Goal: Information Seeking & Learning: Compare options

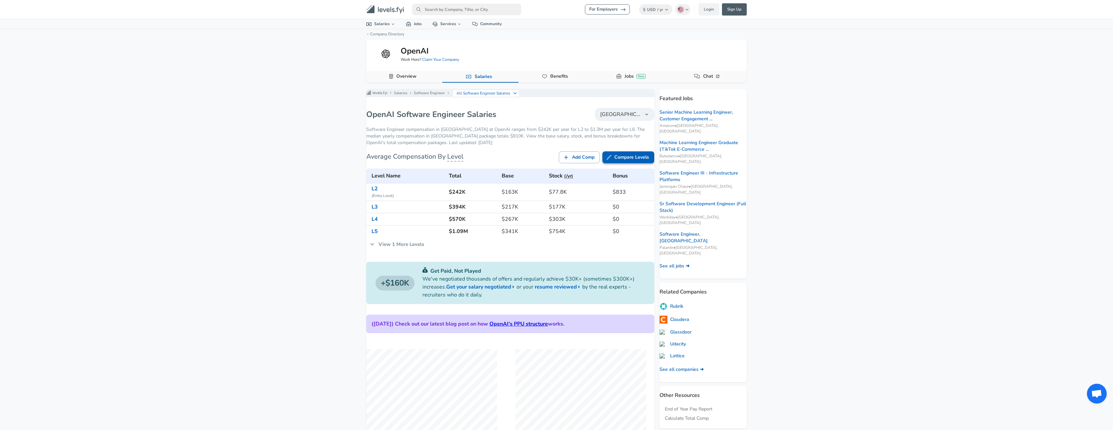
click at [622, 160] on link "Compare Levels" at bounding box center [629, 157] width 52 height 12
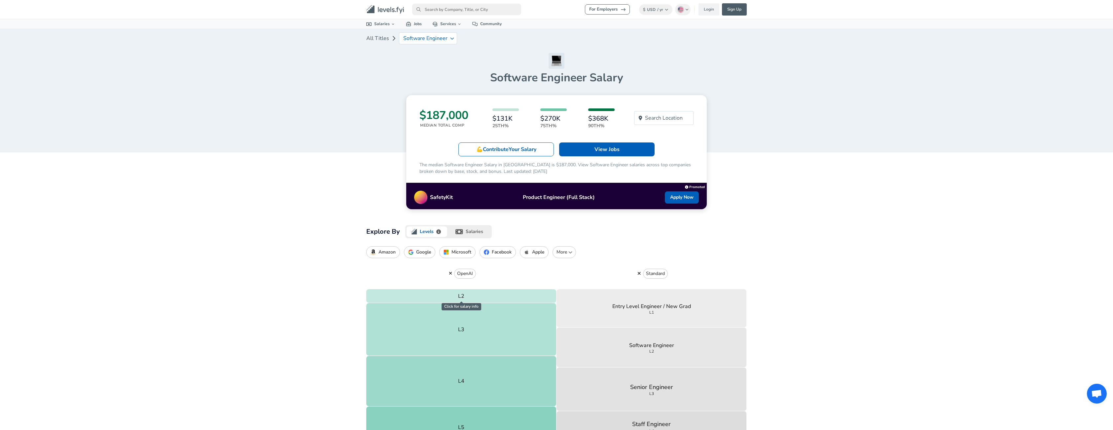
scroll to position [139, 0]
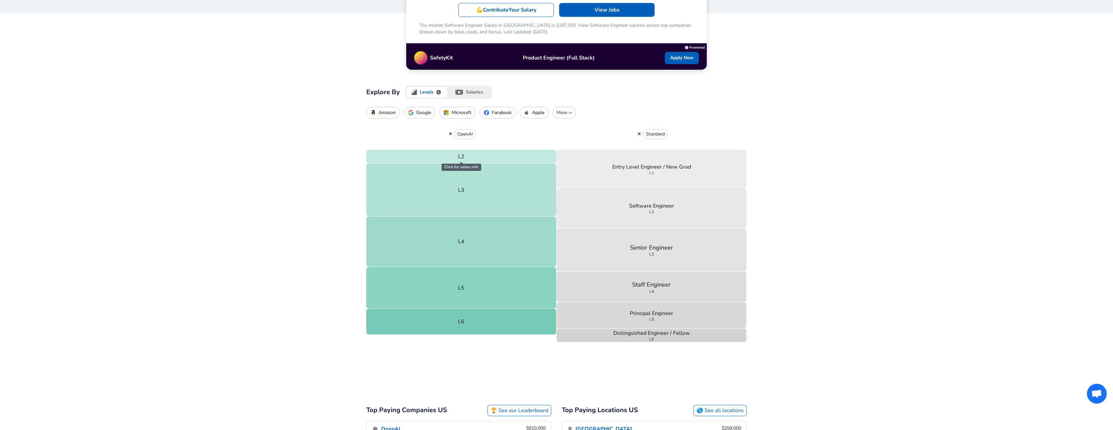
click at [460, 112] on p "Microsoft" at bounding box center [462, 112] width 20 height 5
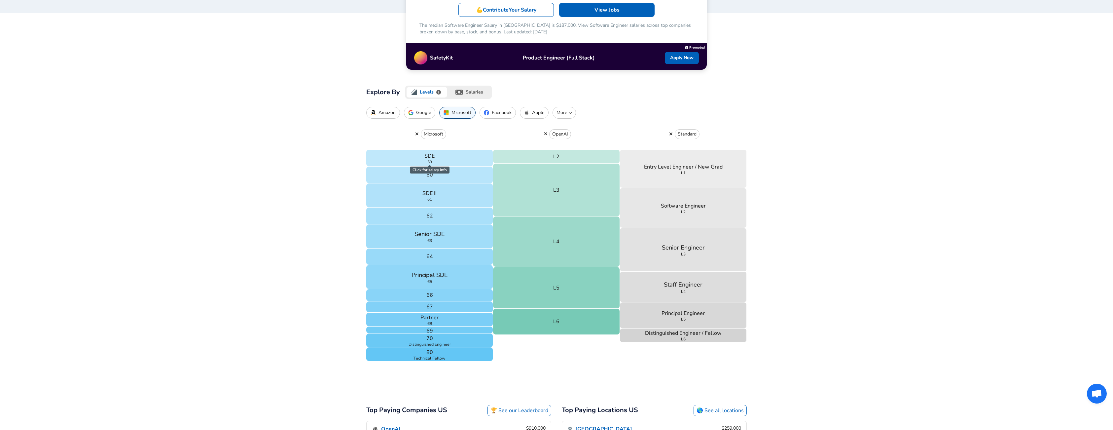
click at [673, 133] on button "button" at bounding box center [671, 134] width 8 height 6
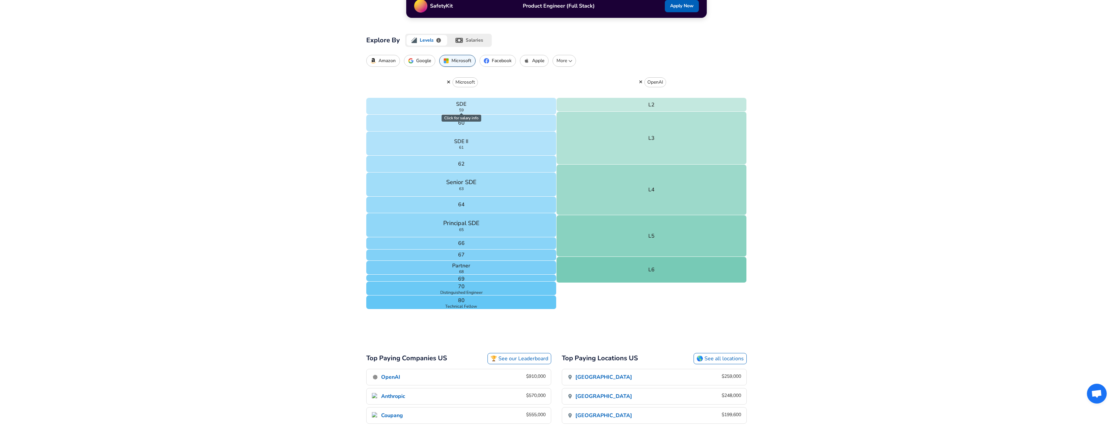
scroll to position [53, 0]
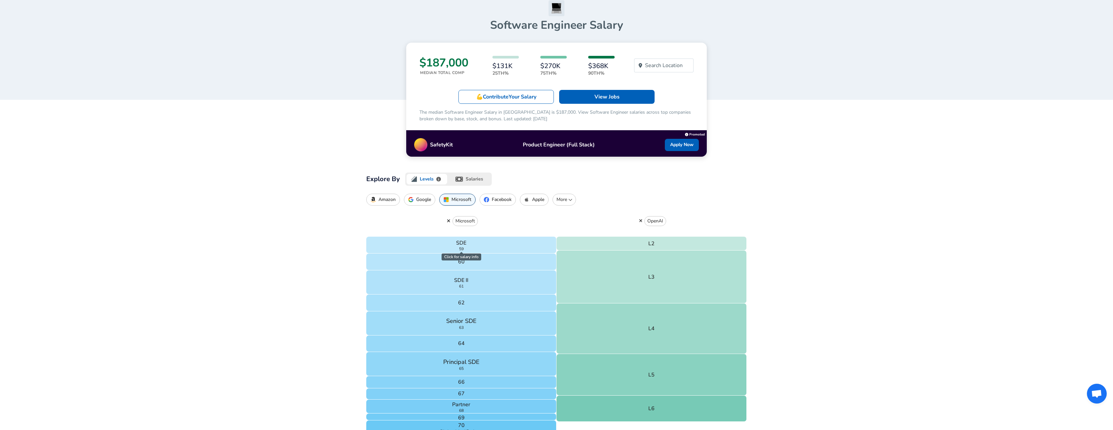
click at [474, 181] on button "salaries" at bounding box center [470, 178] width 43 height 13
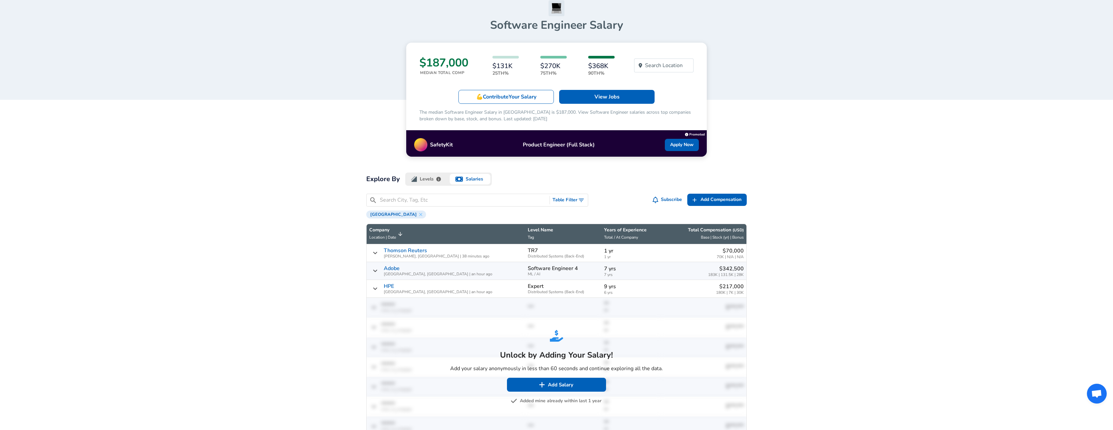
scroll to position [115, 0]
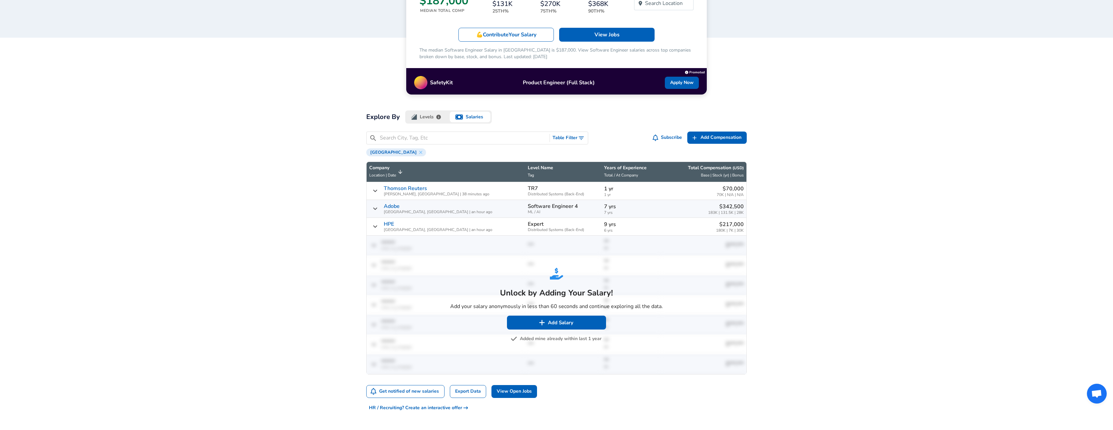
click at [421, 138] on input "Search City, Tag, Etc" at bounding box center [463, 138] width 167 height 8
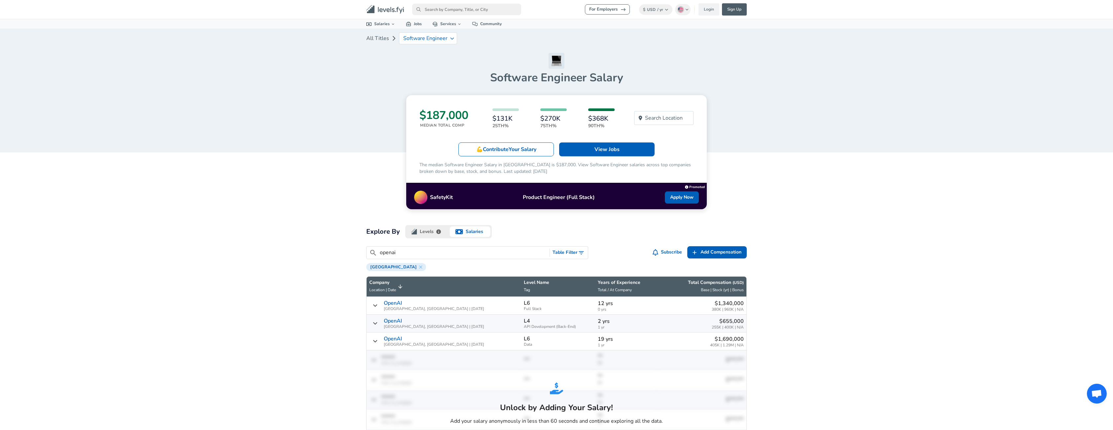
type input "openai"
click at [461, 7] on input "primary" at bounding box center [466, 10] width 109 height 12
type input "openai"
click at [441, 28] on link "OpenAI" at bounding box center [472, 23] width 120 height 11
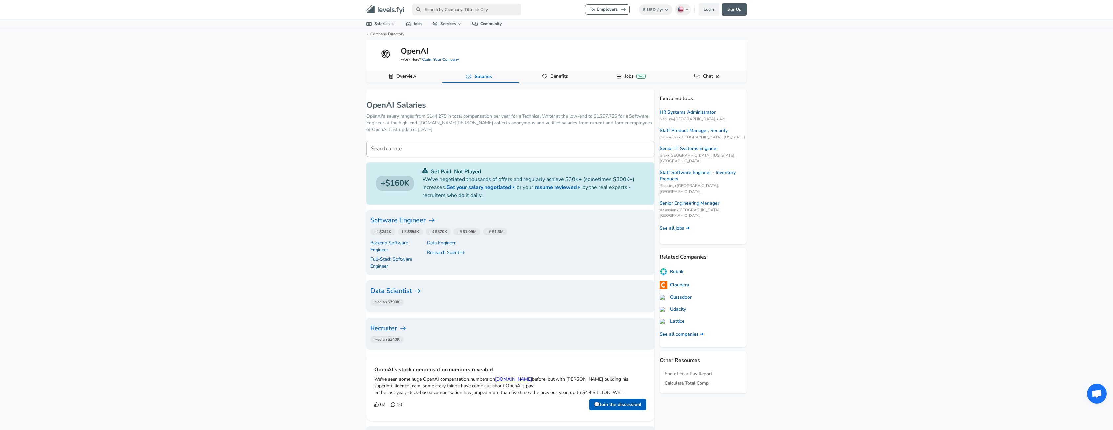
click at [952, 163] on div "For Employers $ USD / yr Change English ([GEOGRAPHIC_DATA]) Change Login Sign U…" at bounding box center [556, 215] width 1113 height 430
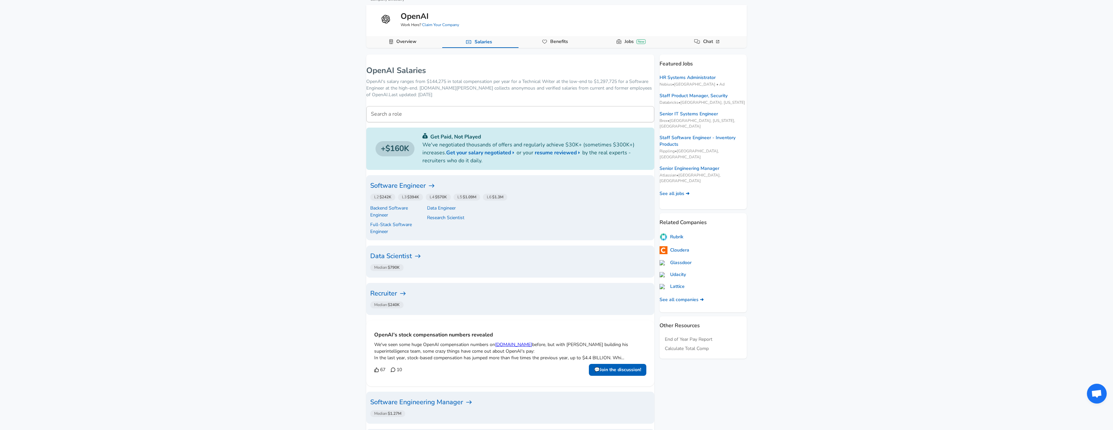
scroll to position [62, 0]
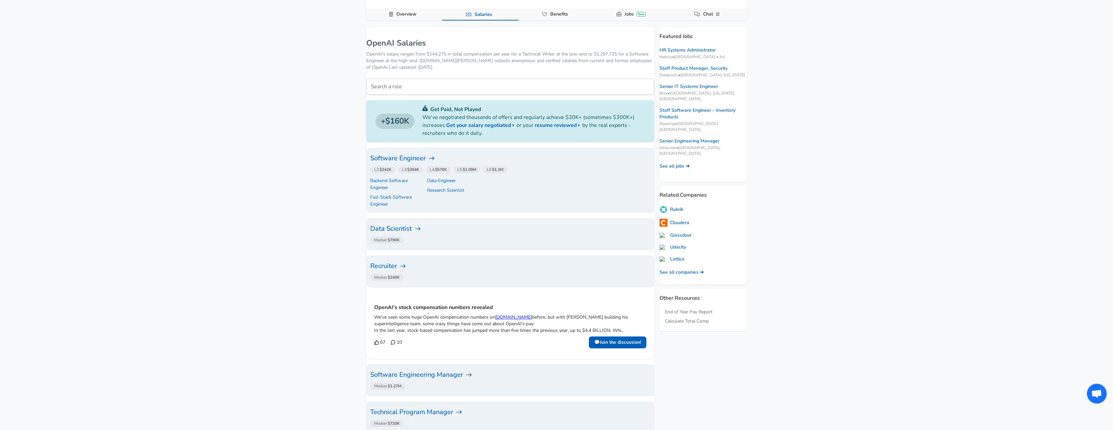
click at [421, 157] on h6 "Software Engineer" at bounding box center [510, 158] width 280 height 11
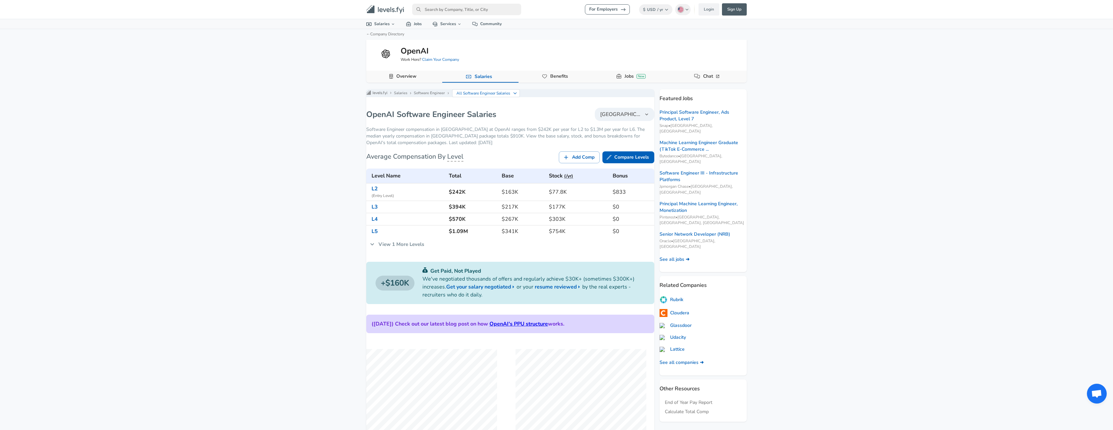
click at [463, 13] on input "primary" at bounding box center [466, 10] width 109 height 12
type input "microsoft"
click at [469, 19] on link "Microsoft" at bounding box center [472, 23] width 120 height 11
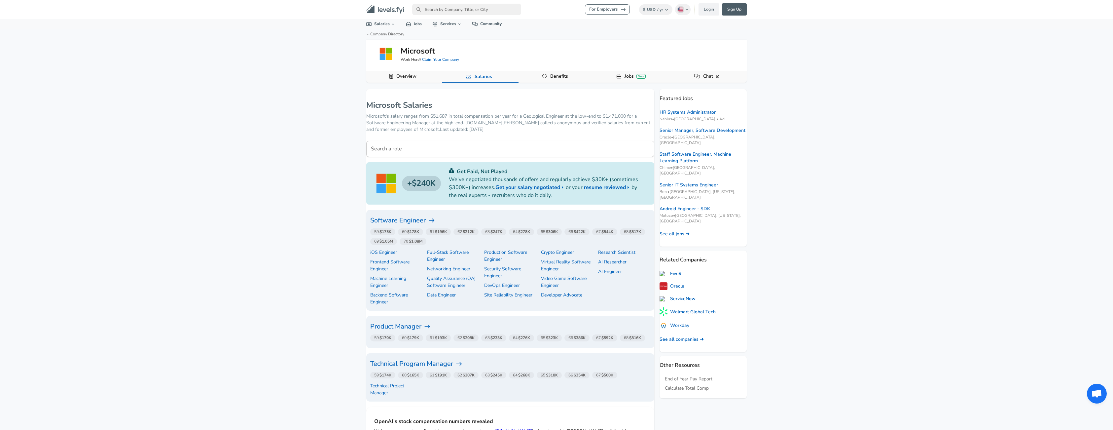
click at [415, 215] on h6 "Software Engineer" at bounding box center [510, 220] width 280 height 11
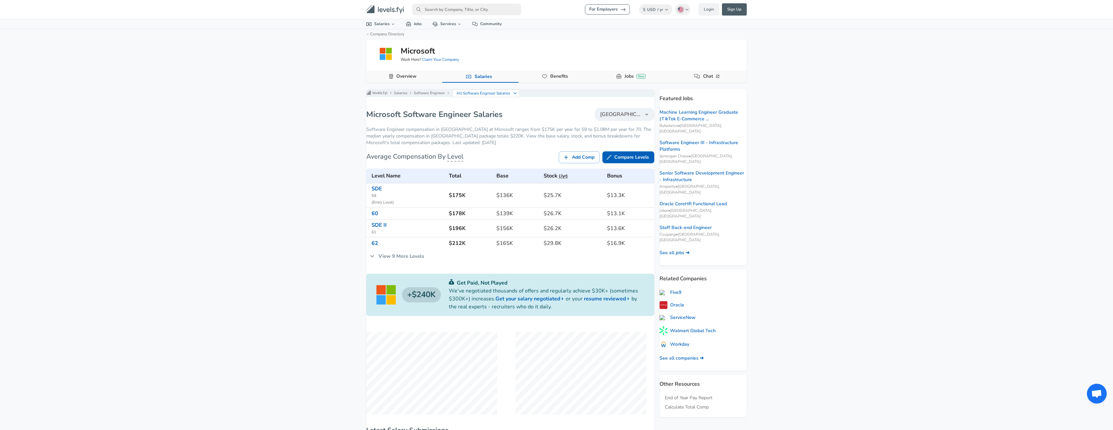
click at [400, 261] on link "View 9 More Levels" at bounding box center [396, 256] width 61 height 14
